Goal: Transaction & Acquisition: Purchase product/service

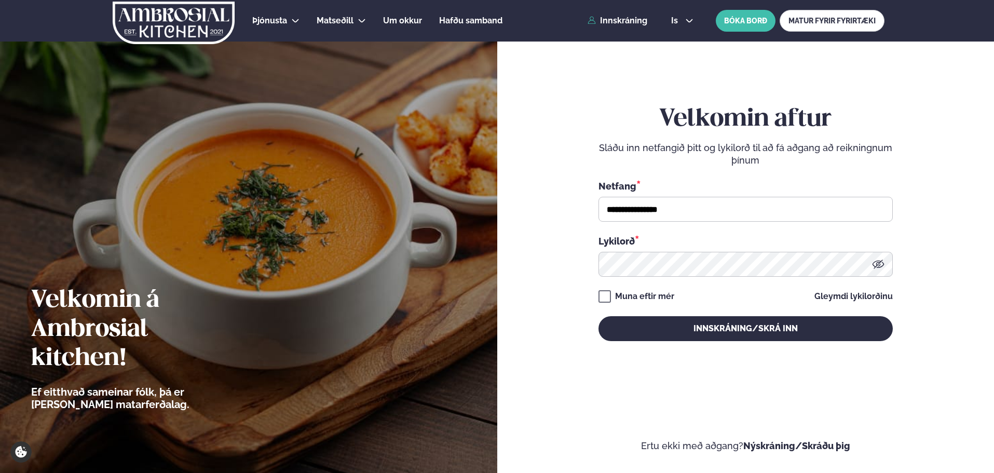
click at [700, 325] on button "Innskráning/Skrá inn" at bounding box center [745, 328] width 294 height 25
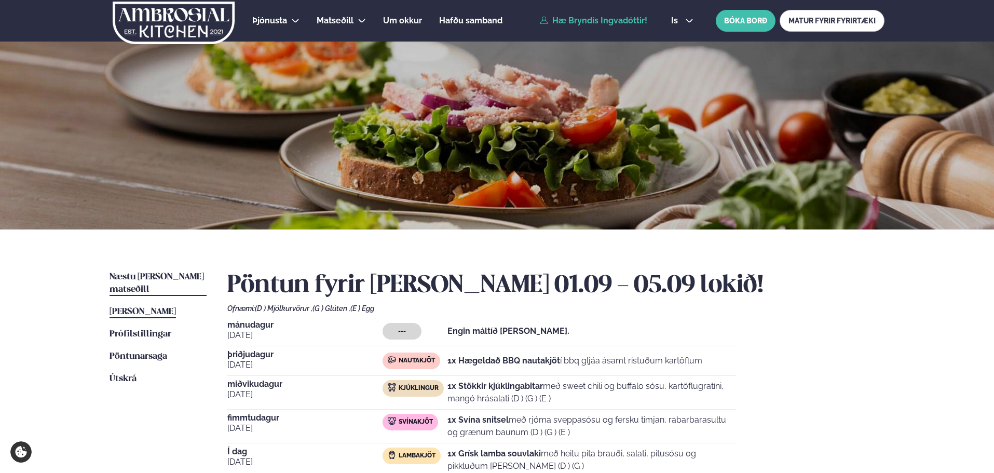
click at [185, 277] on span "Næstu [PERSON_NAME] matseðill" at bounding box center [156, 282] width 94 height 21
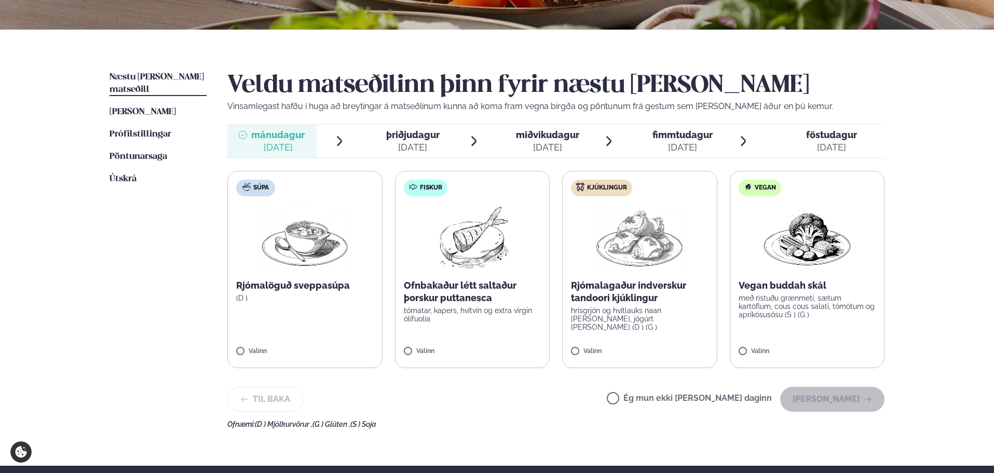
scroll to position [259, 0]
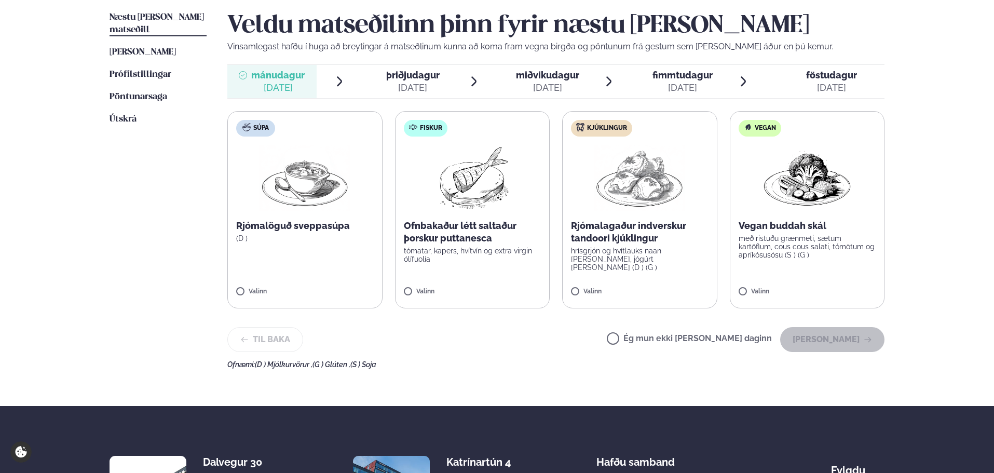
click at [559, 83] on div "[DATE]" at bounding box center [547, 87] width 63 height 12
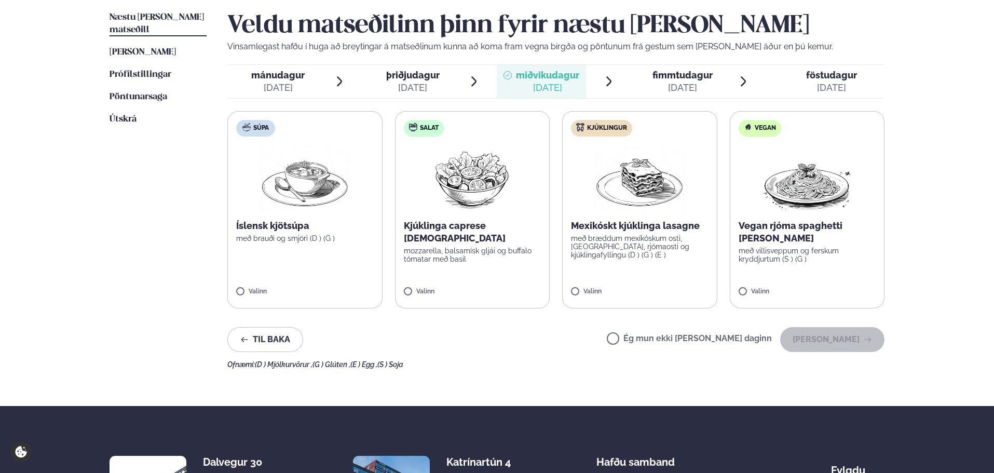
click at [559, 83] on div "[DATE]" at bounding box center [547, 87] width 63 height 12
click at [663, 75] on span "fimmtudagur" at bounding box center [682, 75] width 60 height 11
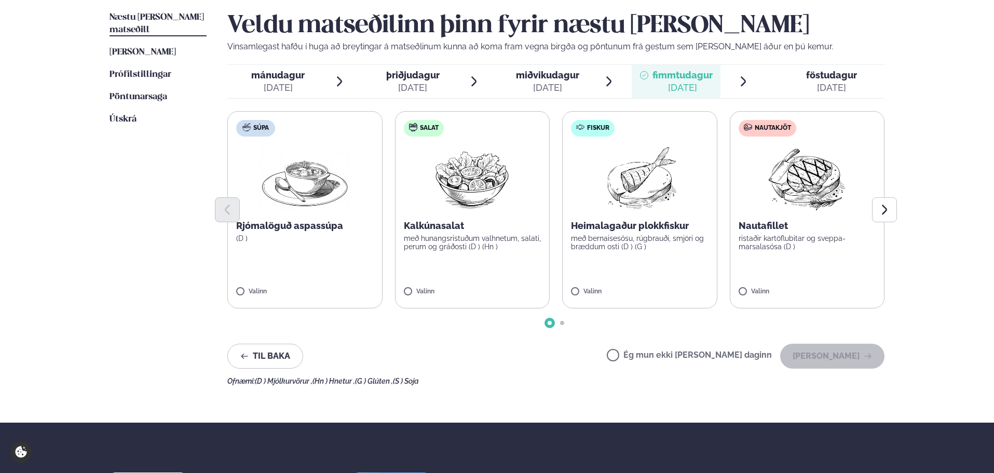
click at [282, 89] on div "[DATE]" at bounding box center [277, 87] width 53 height 12
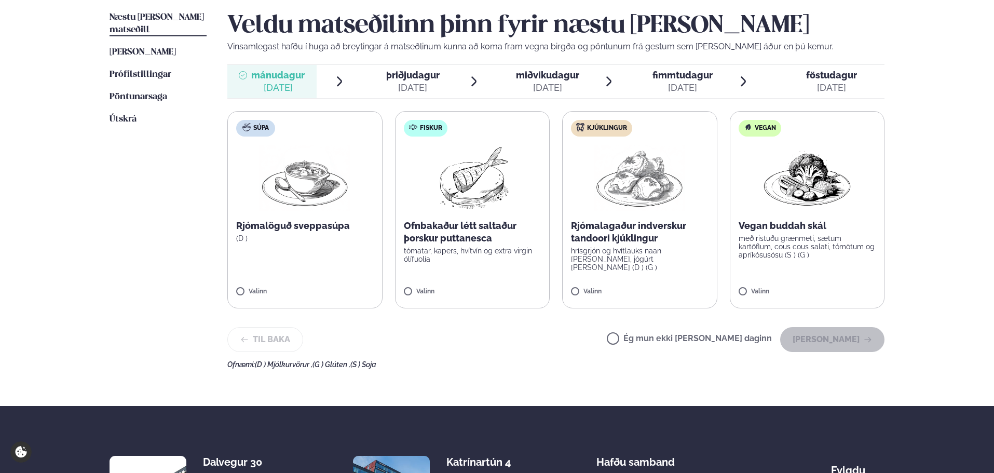
click at [649, 279] on label "Kjúklingur Rjómalagaður indverskur tandoori kjúklingur hrísgrjón og hvítlauks n…" at bounding box center [639, 209] width 155 height 197
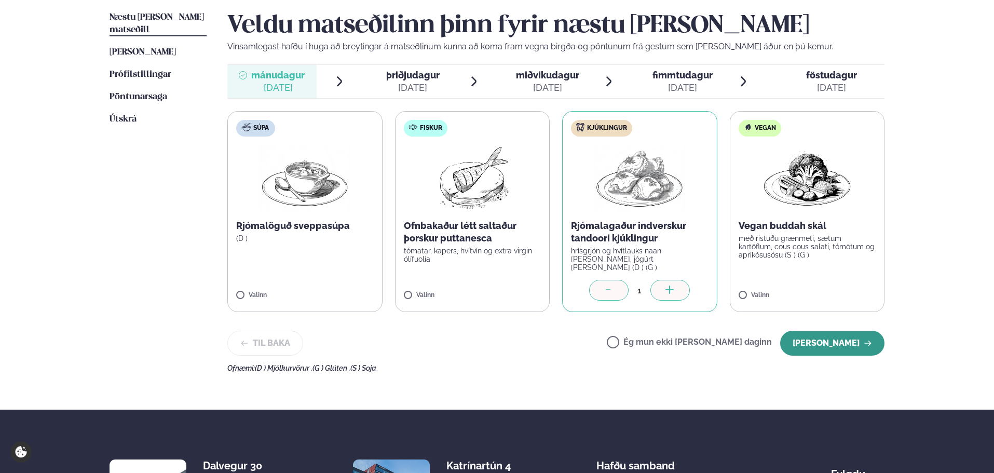
click at [830, 339] on button "[PERSON_NAME]" at bounding box center [832, 342] width 104 height 25
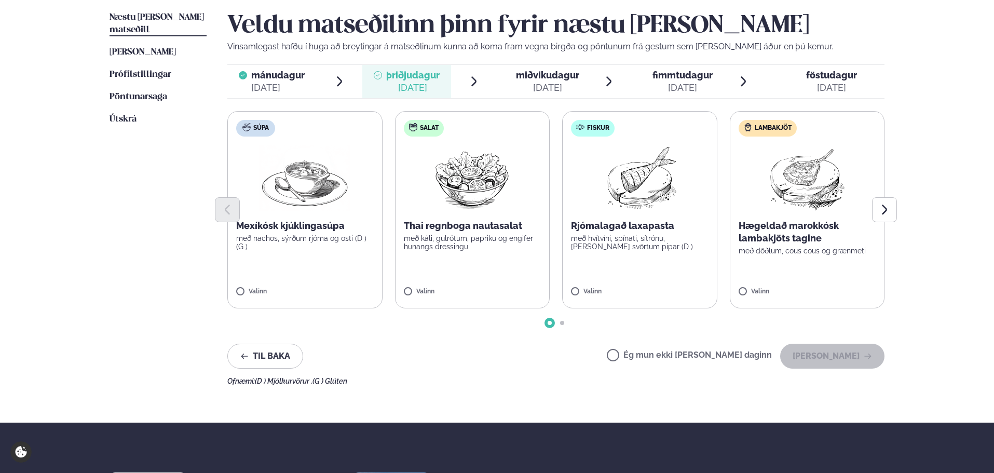
click at [831, 270] on label "Lambakjöt Hægeldað marokkósk lambakjöts tagine með döðlum, cous cous og grænmet…" at bounding box center [806, 209] width 155 height 197
click at [808, 295] on div "Valinn" at bounding box center [806, 292] width 137 height 9
drag, startPoint x: 808, startPoint y: 358, endPoint x: 390, endPoint y: 346, distance: 418.3
click at [397, 349] on div "Til baka Ég mun ekki [PERSON_NAME] daginn [PERSON_NAME]" at bounding box center [555, 355] width 657 height 25
click at [390, 346] on div "Til baka Ég mun ekki [PERSON_NAME] daginn [PERSON_NAME]" at bounding box center [555, 355] width 657 height 25
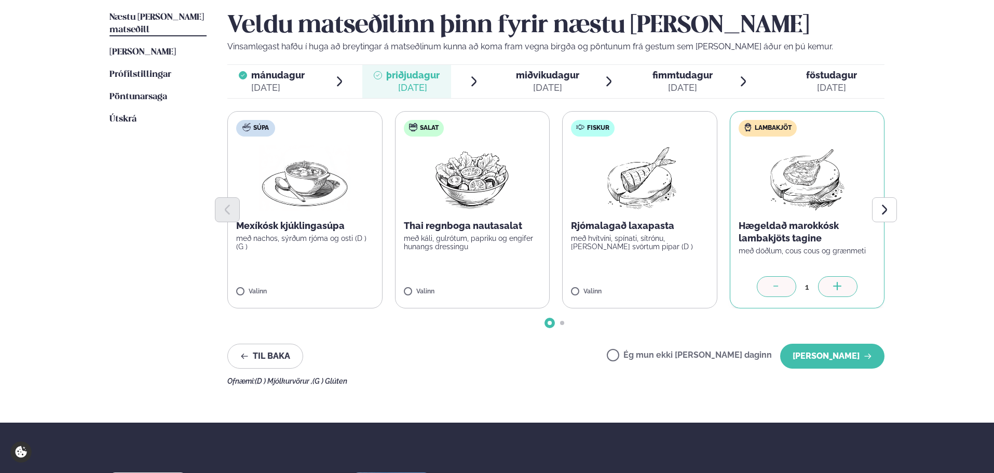
click at [334, 281] on label "Súpa Mexíkósk kjúklingasúpa með nachos, sýrðum rjóma og osti (D ) (G ) Valinn" at bounding box center [304, 209] width 155 height 197
click at [773, 282] on icon at bounding box center [776, 287] width 10 height 10
click at [843, 350] on button "[PERSON_NAME]" at bounding box center [832, 355] width 104 height 25
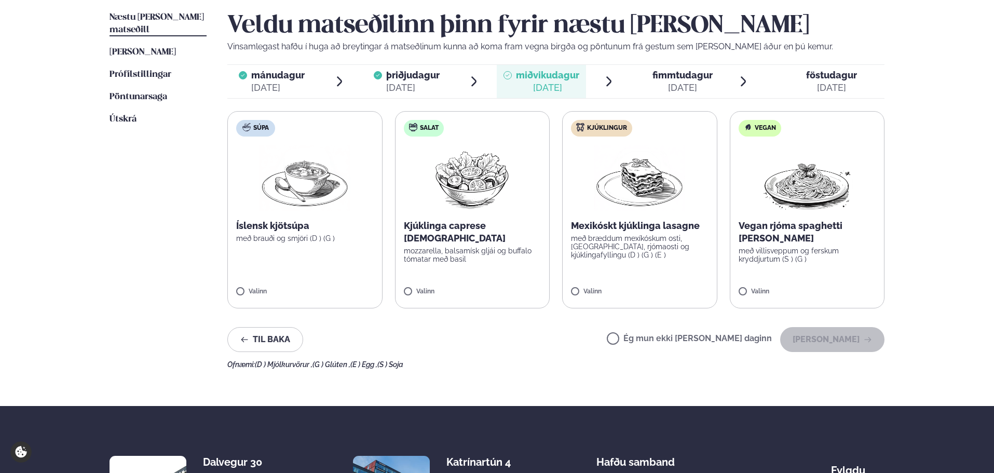
click at [632, 245] on p "með bræddum mexíkóskum osti, [GEOGRAPHIC_DATA], rjómaosti og kjúklingafyllingu …" at bounding box center [639, 246] width 137 height 25
click at [827, 336] on button "[PERSON_NAME]" at bounding box center [832, 339] width 104 height 25
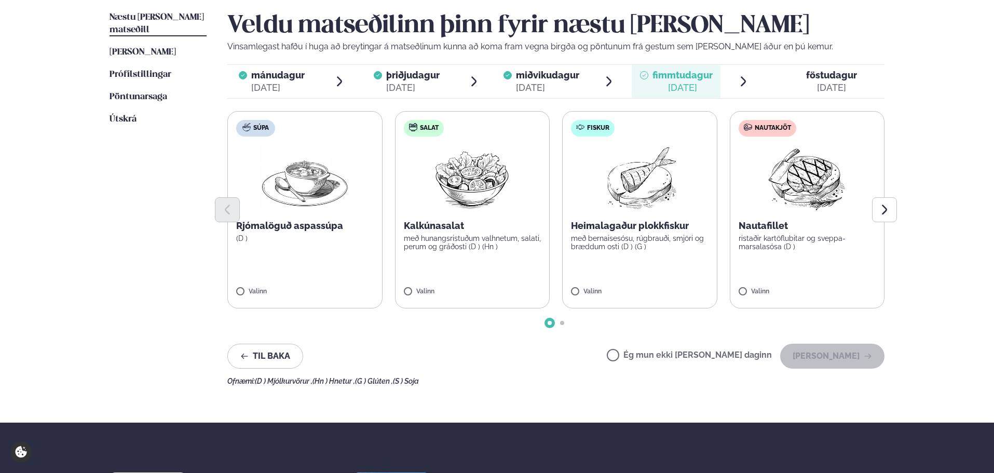
click at [606, 251] on label "Fiskur Heimalagaður plokkfiskur með bernaisesósu, rúgbrauði, smjöri og bræddum …" at bounding box center [639, 209] width 155 height 197
click at [792, 216] on div at bounding box center [555, 209] width 657 height 25
click at [781, 256] on label "Nautakjöt Nautafillet ristaðir kartöflubitar og sveppa- marsalasósa (D ) Valinn" at bounding box center [806, 209] width 155 height 197
click at [284, 90] on div "[DATE]" at bounding box center [277, 87] width 53 height 12
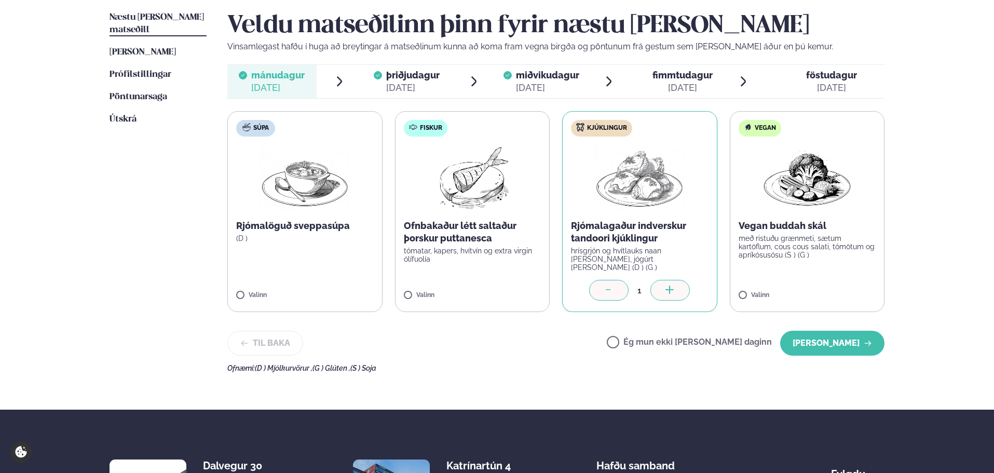
click at [664, 85] on div "[DATE]" at bounding box center [682, 87] width 60 height 12
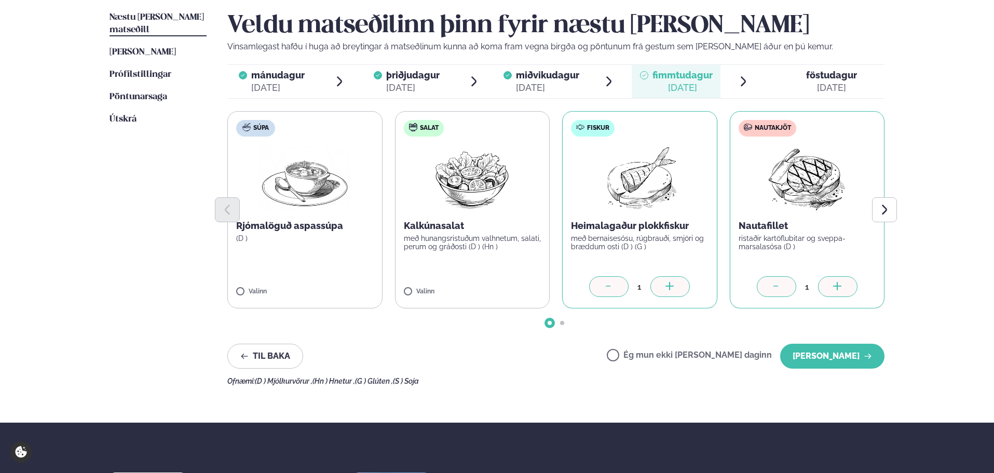
click at [770, 292] on div at bounding box center [775, 286] width 39 height 21
click at [813, 354] on button "[PERSON_NAME]" at bounding box center [832, 355] width 104 height 25
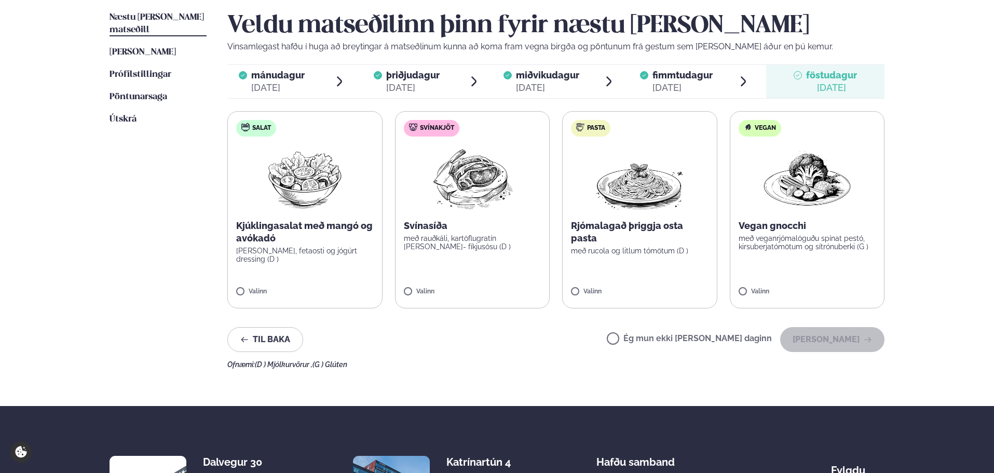
click at [528, 294] on div "Valinn" at bounding box center [472, 292] width 137 height 9
click at [850, 350] on button "[PERSON_NAME]" at bounding box center [832, 339] width 104 height 25
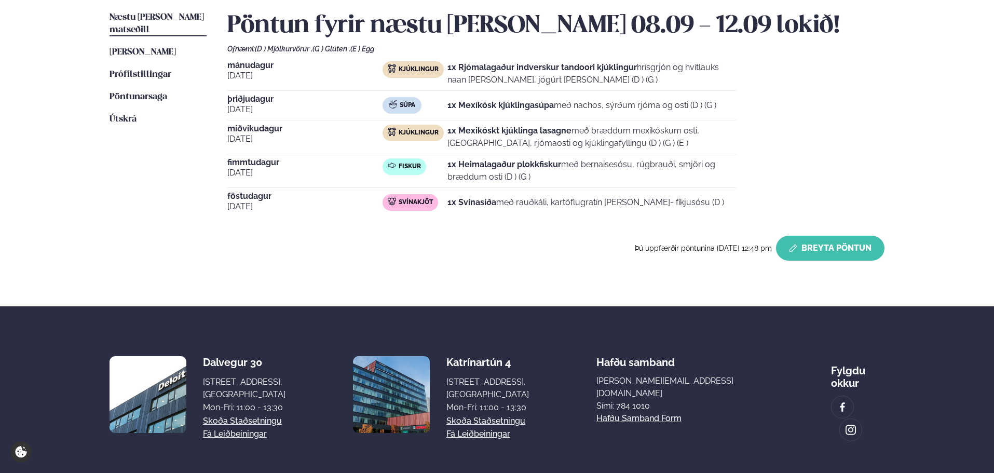
click at [849, 251] on button "Breyta Pöntun" at bounding box center [830, 248] width 108 height 25
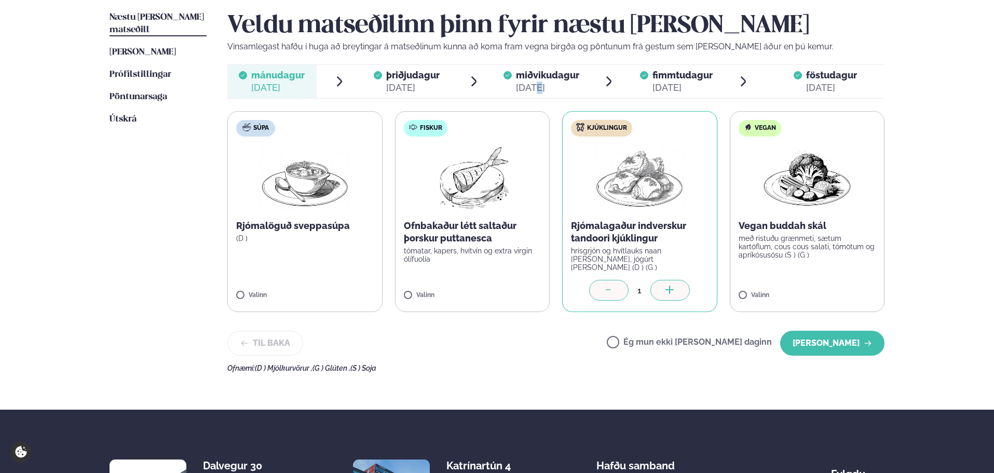
click at [535, 85] on div "[DATE]" at bounding box center [547, 87] width 63 height 12
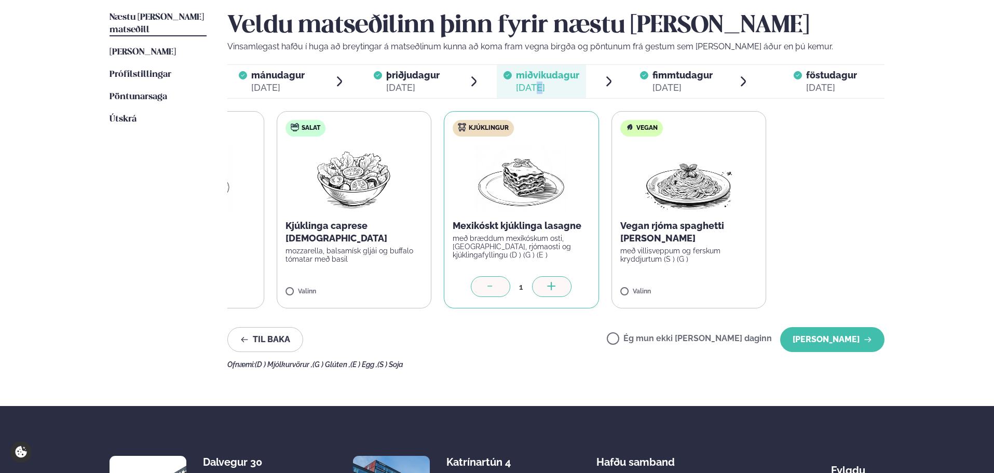
click at [441, 247] on div "Súpa Íslensk kjötsúpa með brauði og smjöri (D ) (G ) Valinn Salat Kjúklinga cap…" at bounding box center [437, 209] width 657 height 197
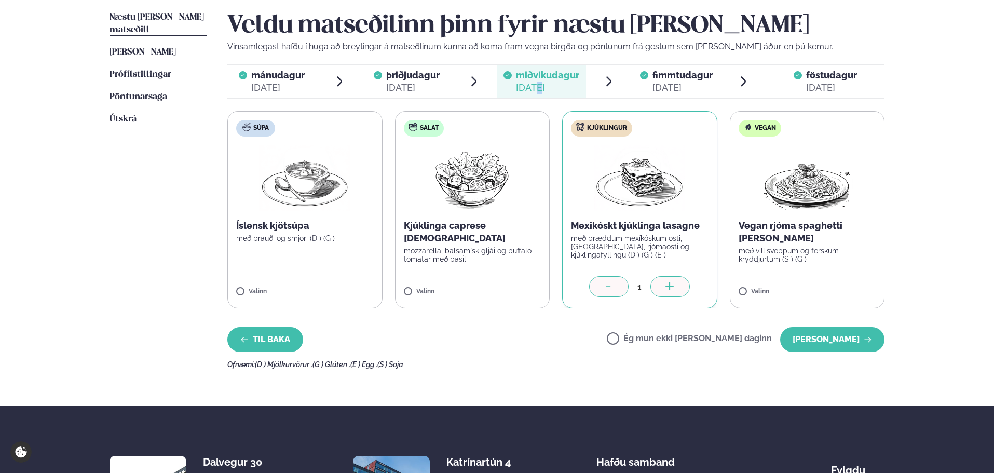
click at [256, 340] on button "Til baka" at bounding box center [265, 339] width 76 height 25
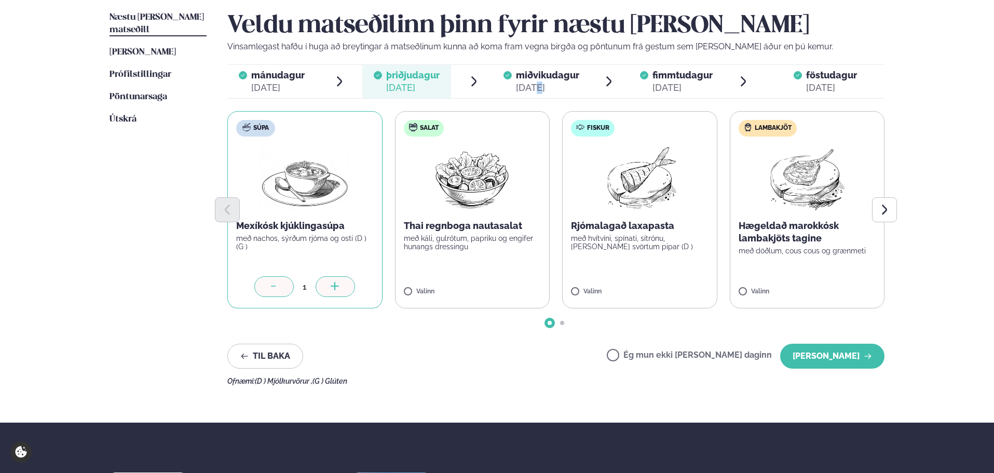
click at [133, 15] on span "Næstu [PERSON_NAME] matseðill" at bounding box center [156, 23] width 94 height 21
click at [128, 48] on span "[PERSON_NAME]" at bounding box center [142, 52] width 66 height 9
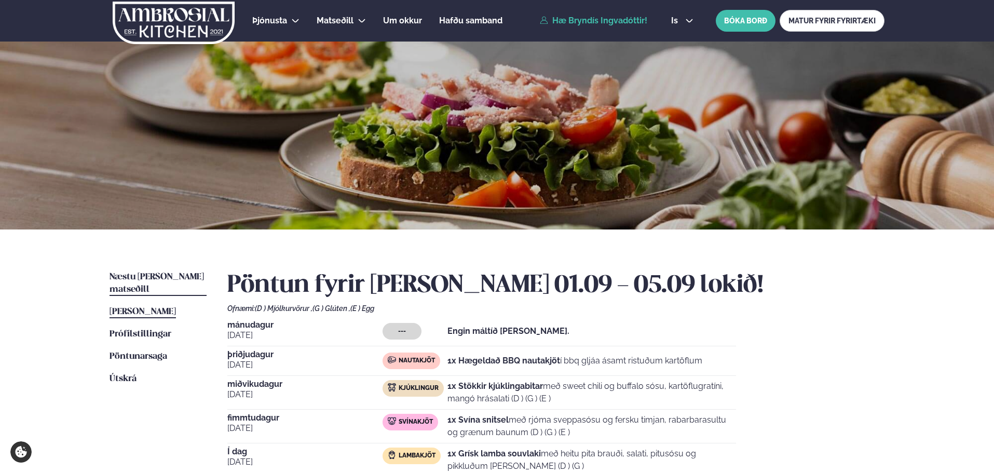
click at [154, 272] on span "Næstu [PERSON_NAME] matseðill" at bounding box center [156, 282] width 94 height 21
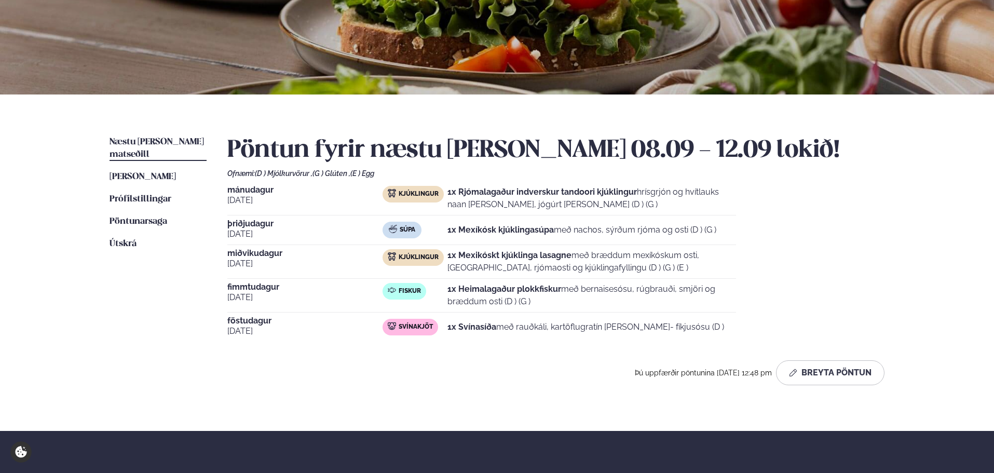
scroll to position [303, 0]
